Goal: Book appointment/travel/reservation

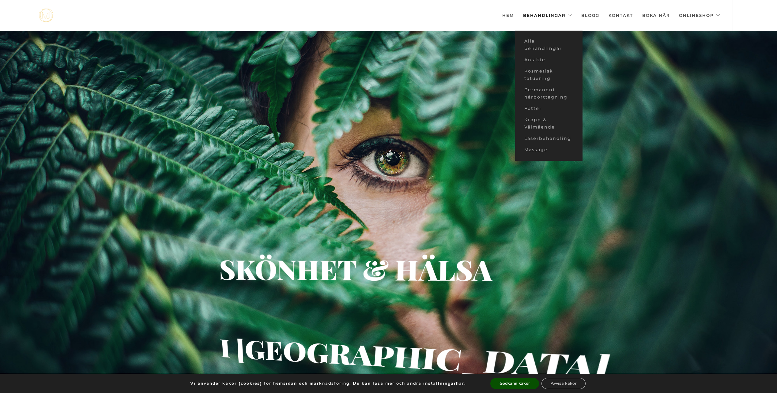
click at [543, 14] on link "Behandlingar" at bounding box center [547, 15] width 49 height 31
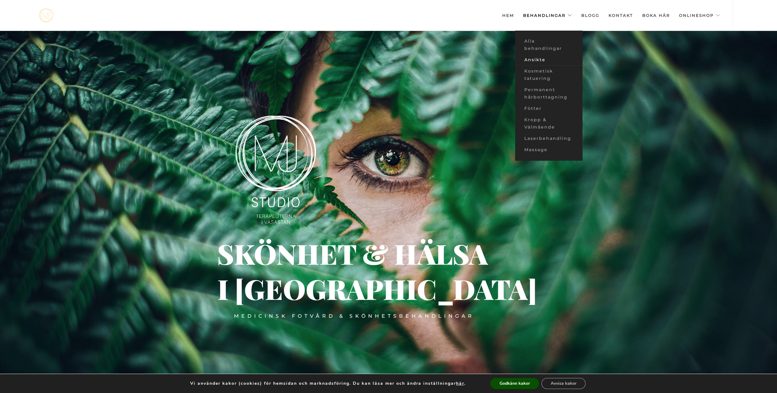
click at [538, 58] on link "Ansikte" at bounding box center [548, 59] width 67 height 11
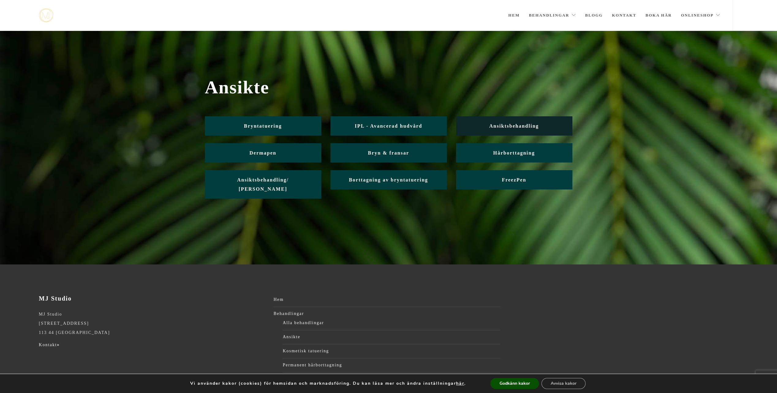
click at [513, 123] on link "Ansiktsbehandling" at bounding box center [514, 125] width 116 height 19
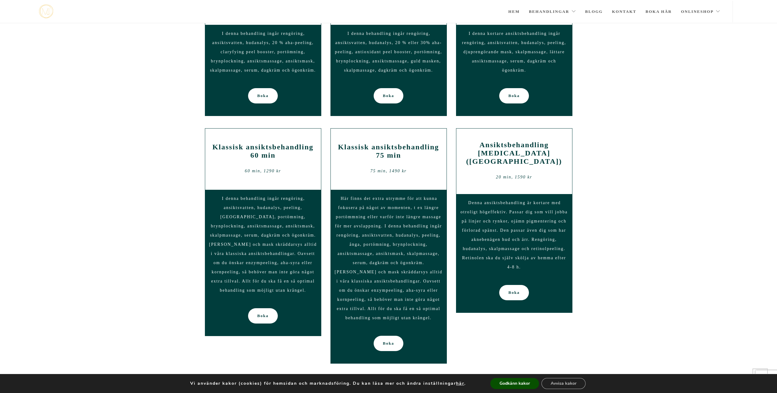
scroll to position [398, 0]
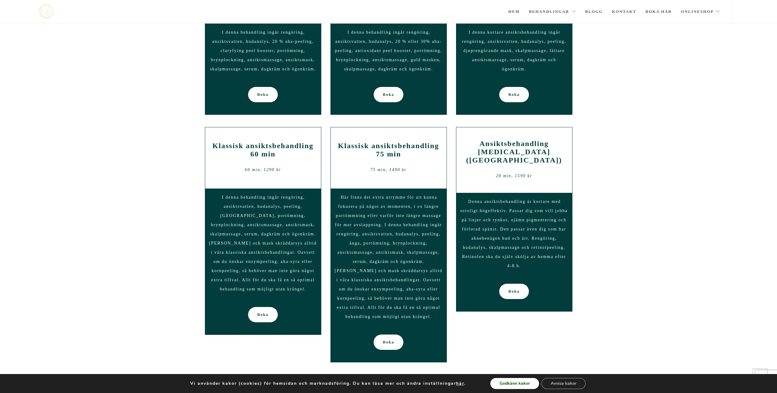
click at [507, 382] on button "Godkänn kakor" at bounding box center [514, 383] width 49 height 11
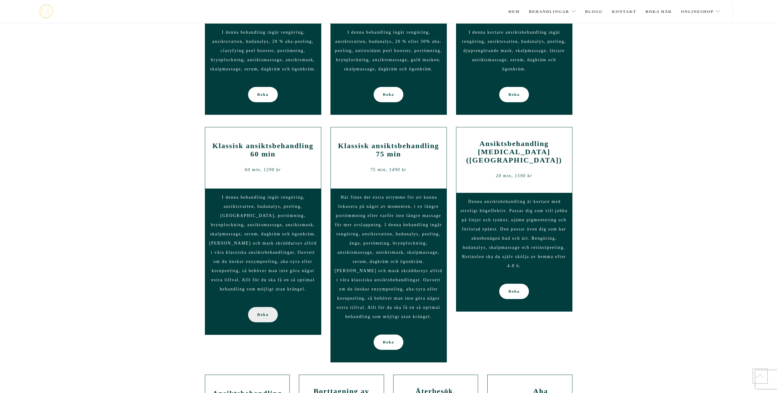
click at [261, 307] on span "Boka" at bounding box center [262, 314] width 11 height 15
